Goal: Task Accomplishment & Management: Manage account settings

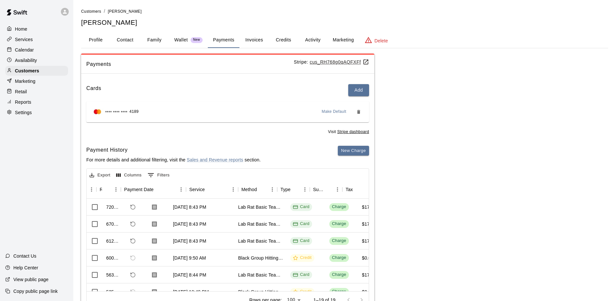
scroll to position [0, 49]
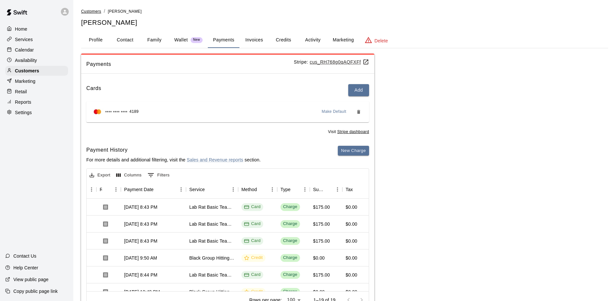
click at [93, 11] on span "Customers" at bounding box center [91, 11] width 20 height 5
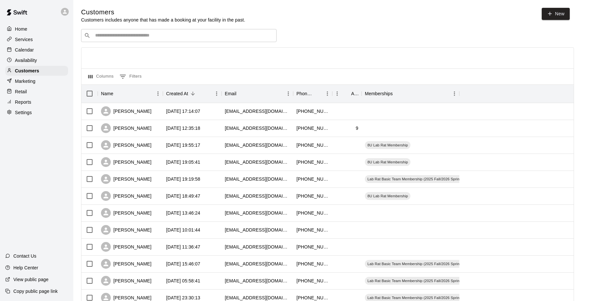
click at [102, 30] on div "​ ​" at bounding box center [178, 35] width 195 height 13
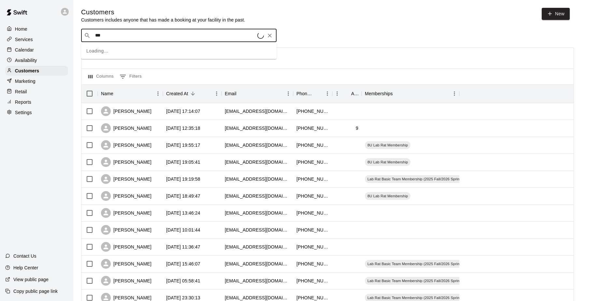
type input "****"
click at [202, 48] on p "Lab Rat Basic Team Membership (2025 Fall/2026 Spring)" at bounding box center [193, 50] width 99 height 6
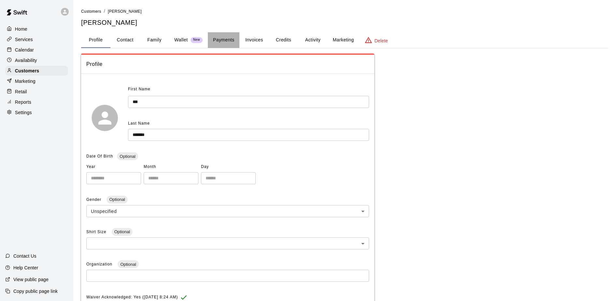
click at [222, 36] on button "Payments" at bounding box center [224, 40] width 32 height 16
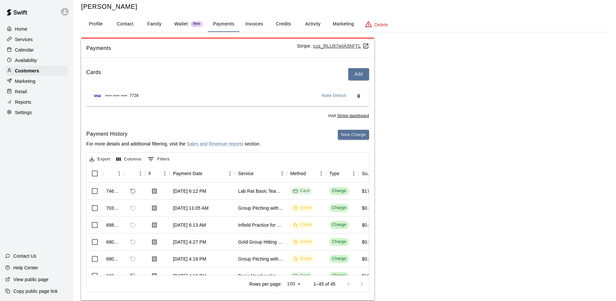
scroll to position [28, 0]
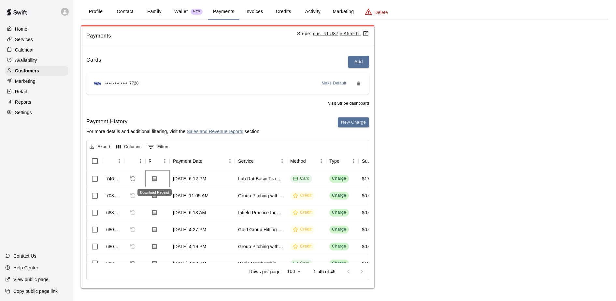
click at [155, 176] on icon "Download Receipt" at bounding box center [154, 178] width 7 height 7
click at [157, 175] on icon "Download Receipt" at bounding box center [154, 178] width 7 height 7
click at [133, 178] on icon "Refund payment" at bounding box center [133, 179] width 6 height 6
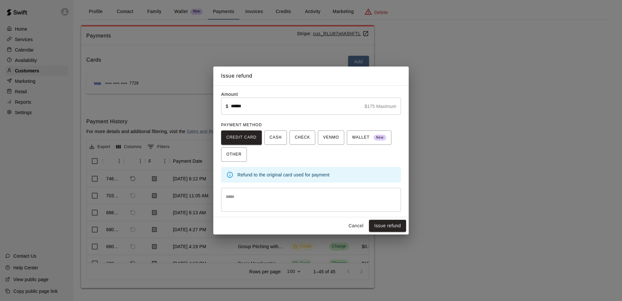
click at [241, 195] on textarea at bounding box center [311, 199] width 171 height 13
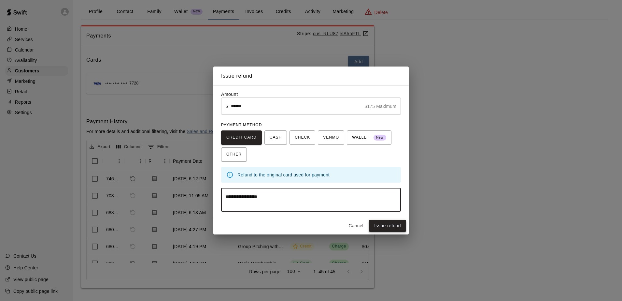
type textarea "**********"
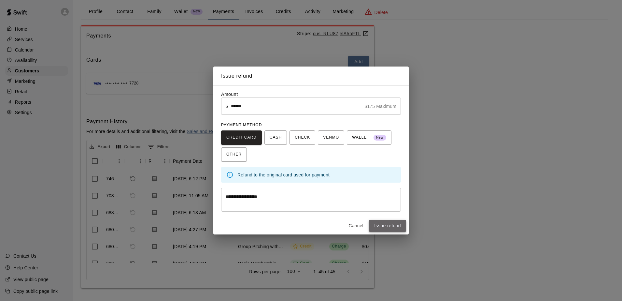
click at [390, 225] on button "Issue refund" at bounding box center [387, 226] width 37 height 12
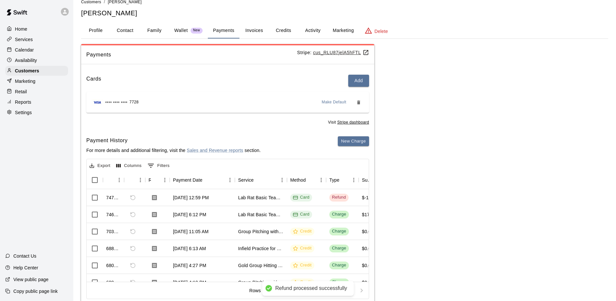
scroll to position [0, 0]
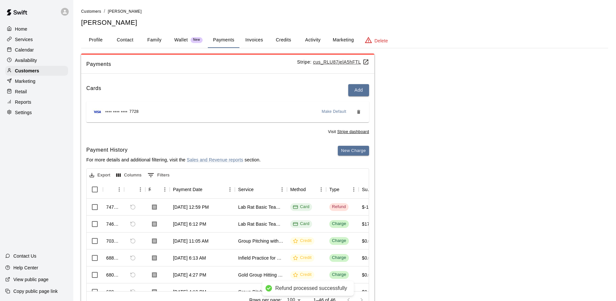
click at [309, 39] on button "Activity" at bounding box center [312, 40] width 29 height 16
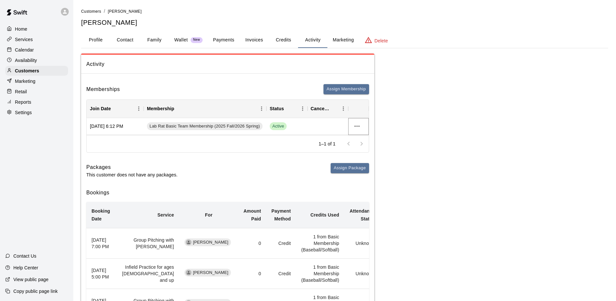
click at [360, 125] on icon "more actions" at bounding box center [357, 126] width 8 height 8
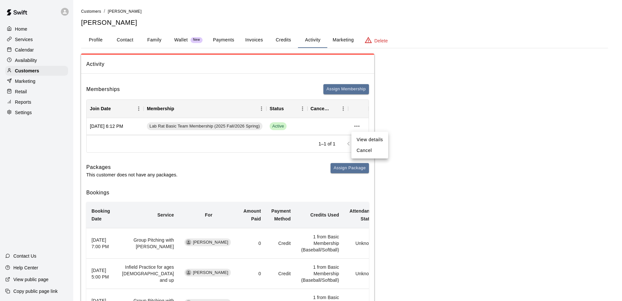
click at [368, 149] on li "Cancel" at bounding box center [369, 150] width 37 height 11
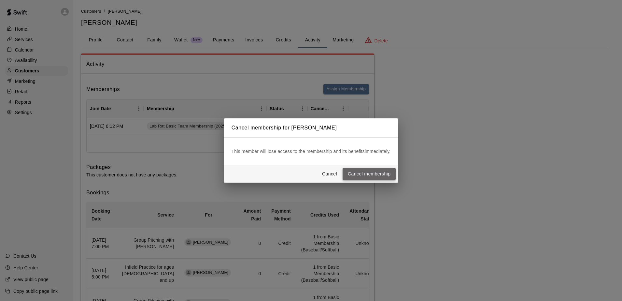
click at [366, 172] on button "Cancel membership" at bounding box center [369, 174] width 53 height 12
